Goal: Transaction & Acquisition: Purchase product/service

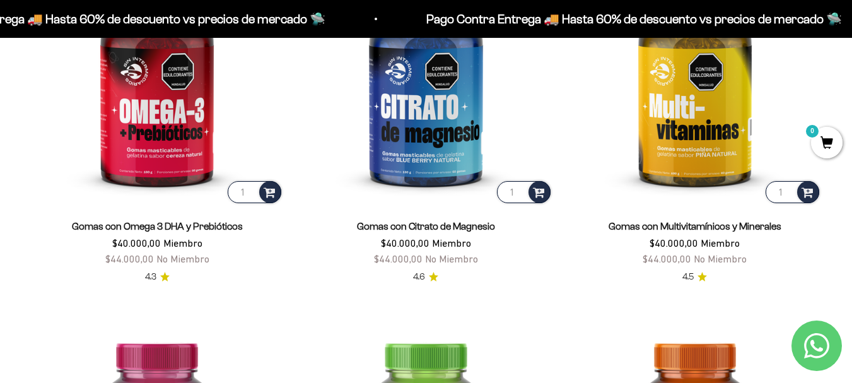
scroll to position [1690, 0]
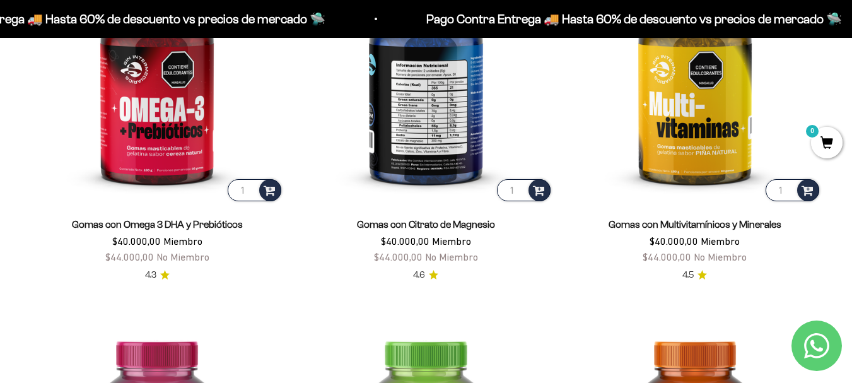
click at [422, 143] on img at bounding box center [426, 77] width 254 height 254
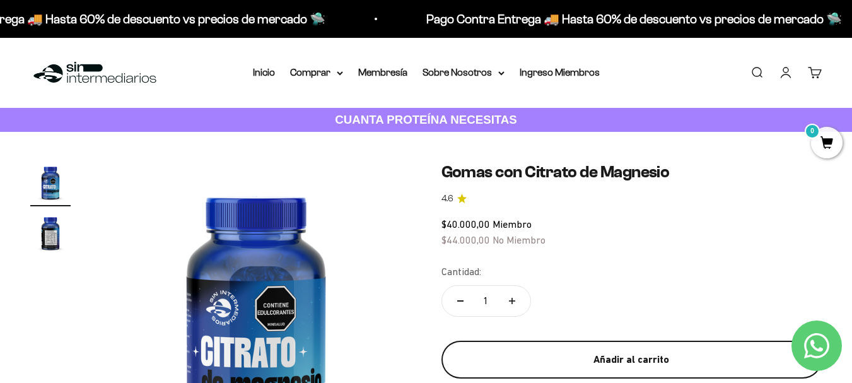
click at [551, 358] on div "Añadir al carrito" at bounding box center [632, 359] width 330 height 16
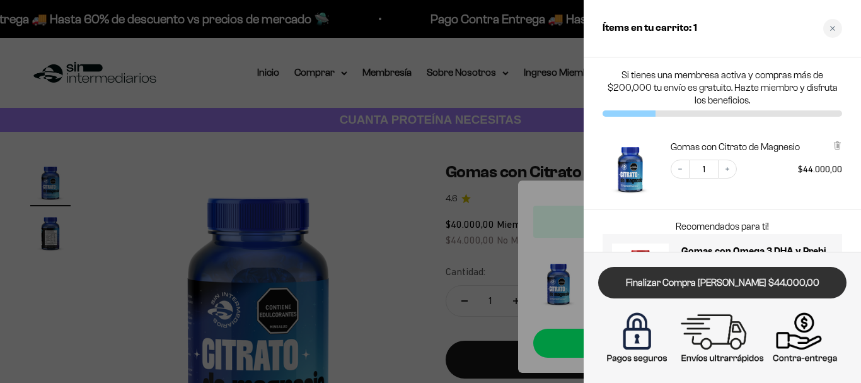
click at [678, 296] on link "Finalizar Compra Segura $44.000,00" at bounding box center [722, 283] width 248 height 32
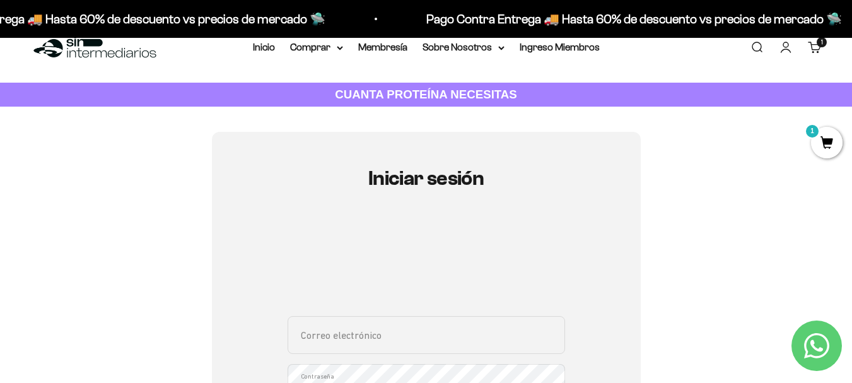
scroll to position [50, 0]
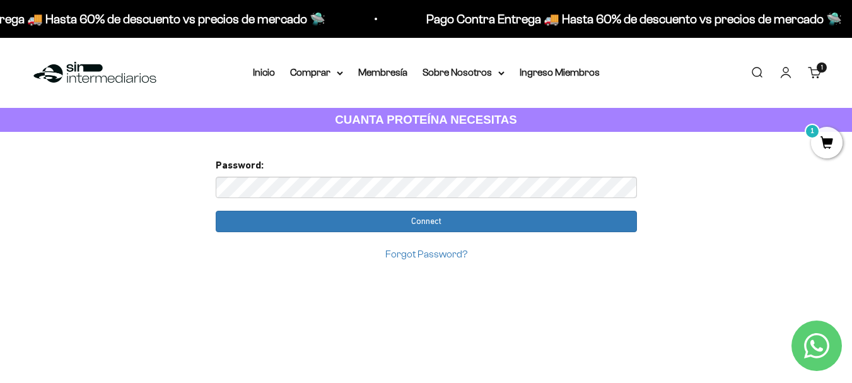
click at [460, 175] on div "Password:" at bounding box center [426, 177] width 421 height 40
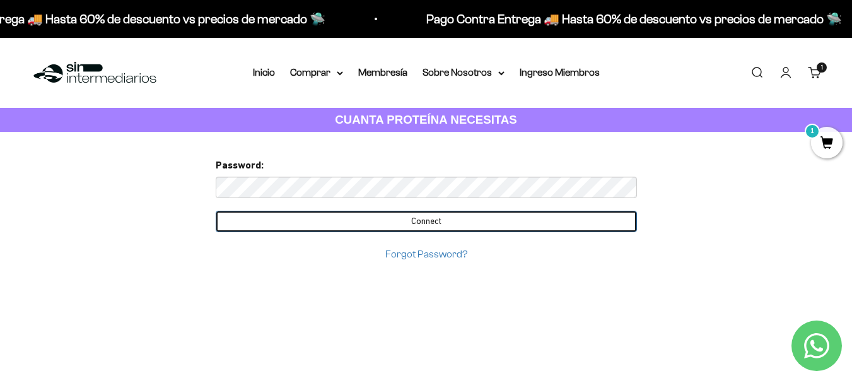
click at [458, 221] on input "Connect" at bounding box center [426, 221] width 421 height 21
